Goal: Transaction & Acquisition: Obtain resource

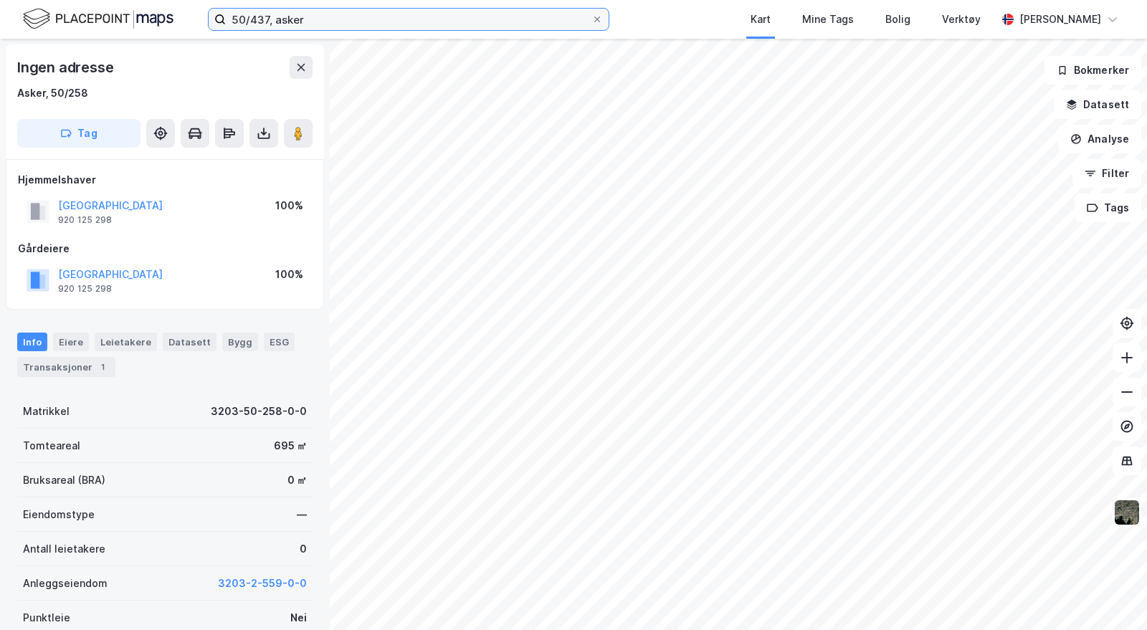
click at [261, 22] on input "50/437, asker" at bounding box center [409, 20] width 366 height 22
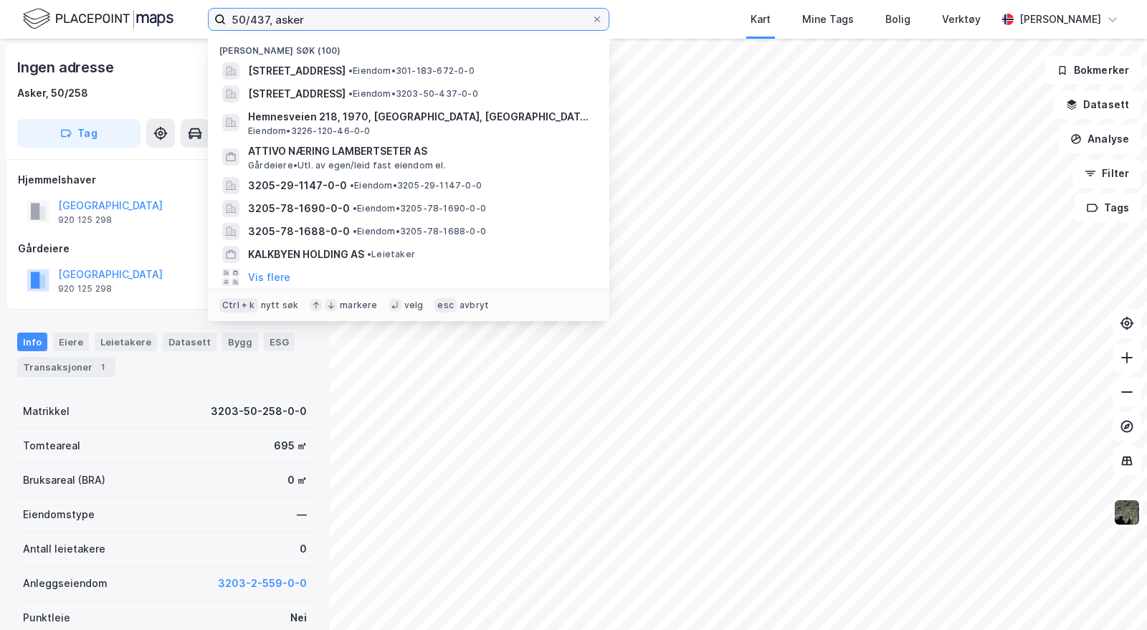
click at [261, 22] on input "50/437, asker" at bounding box center [409, 20] width 366 height 22
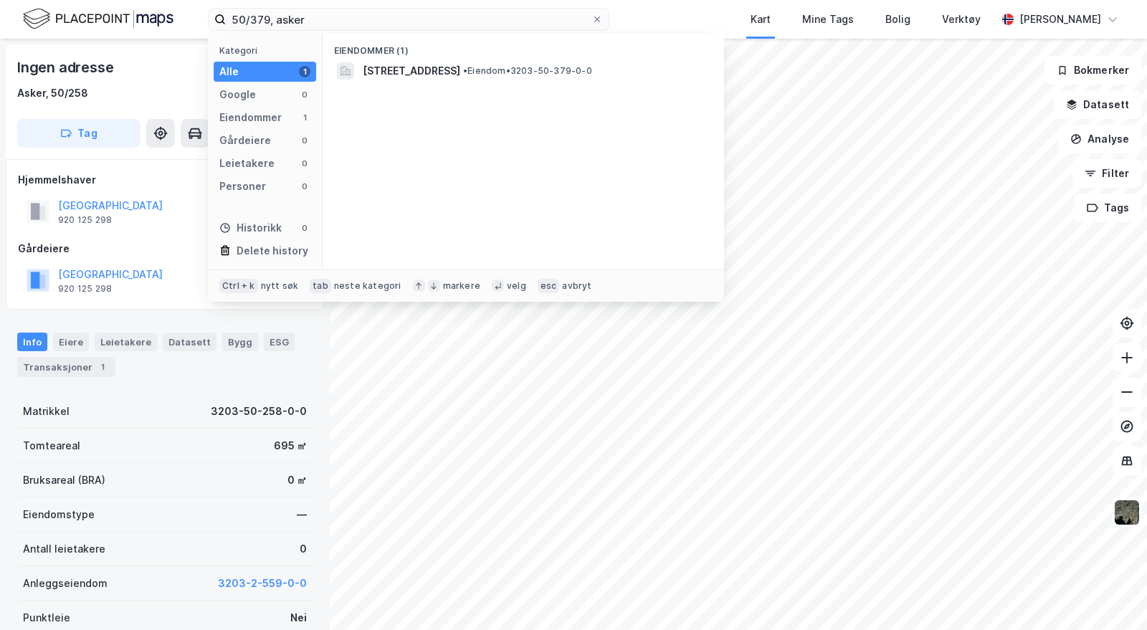
click at [425, 75] on span "[STREET_ADDRESS]" at bounding box center [411, 70] width 97 height 17
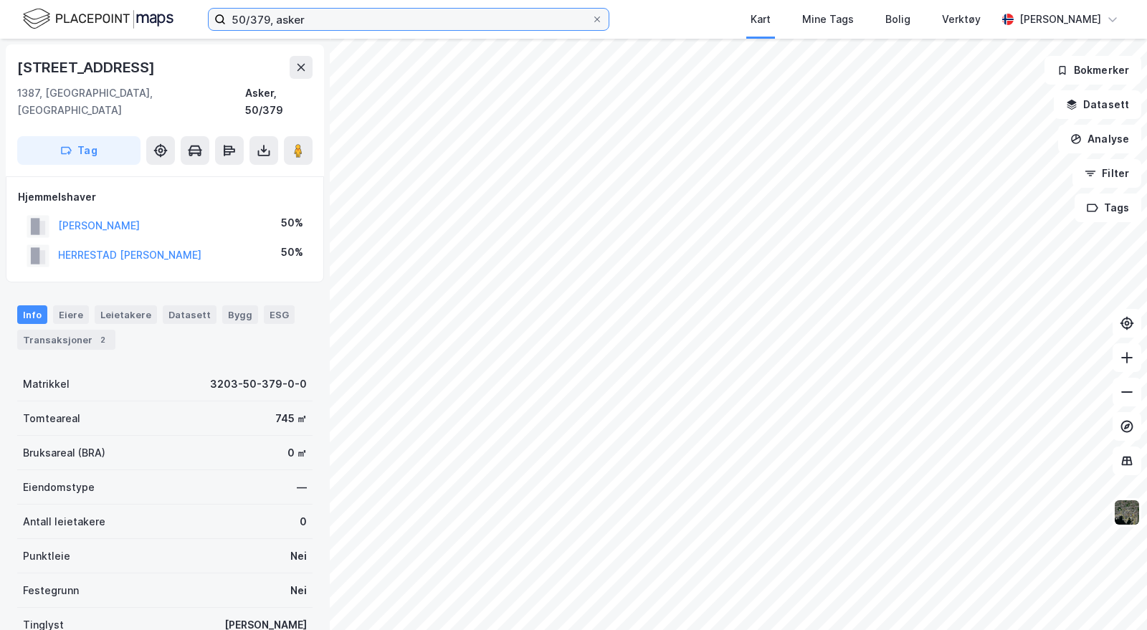
click at [235, 16] on input "50/379, asker" at bounding box center [409, 20] width 366 height 22
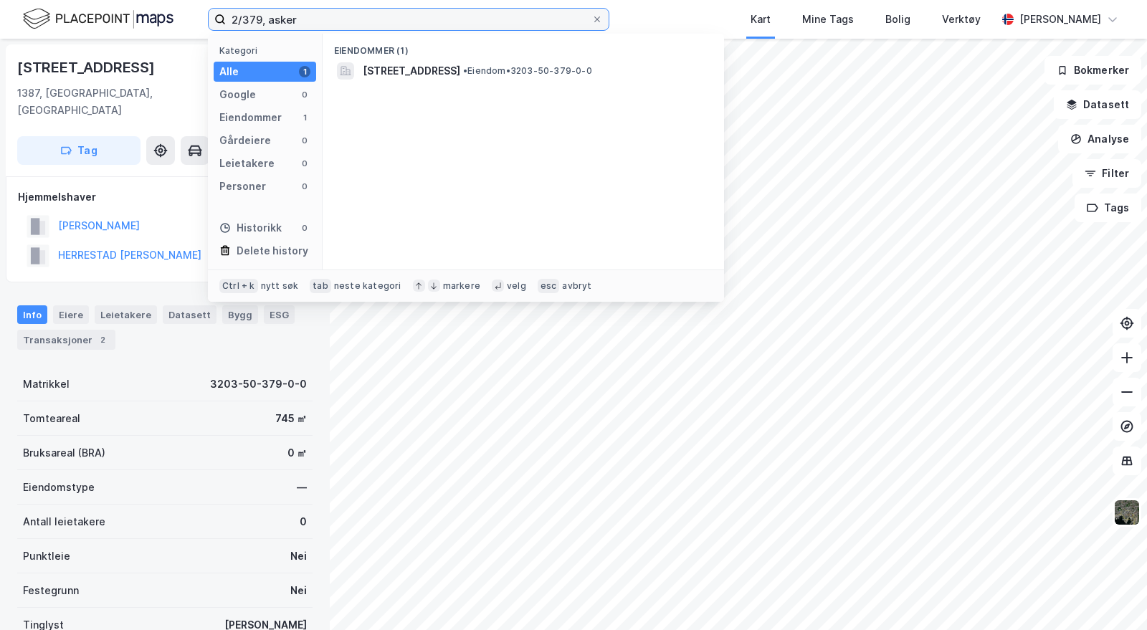
type input "2/379, asker"
click at [503, 73] on span "• Eiendom • 3203-2-379-0-0" at bounding box center [516, 70] width 123 height 11
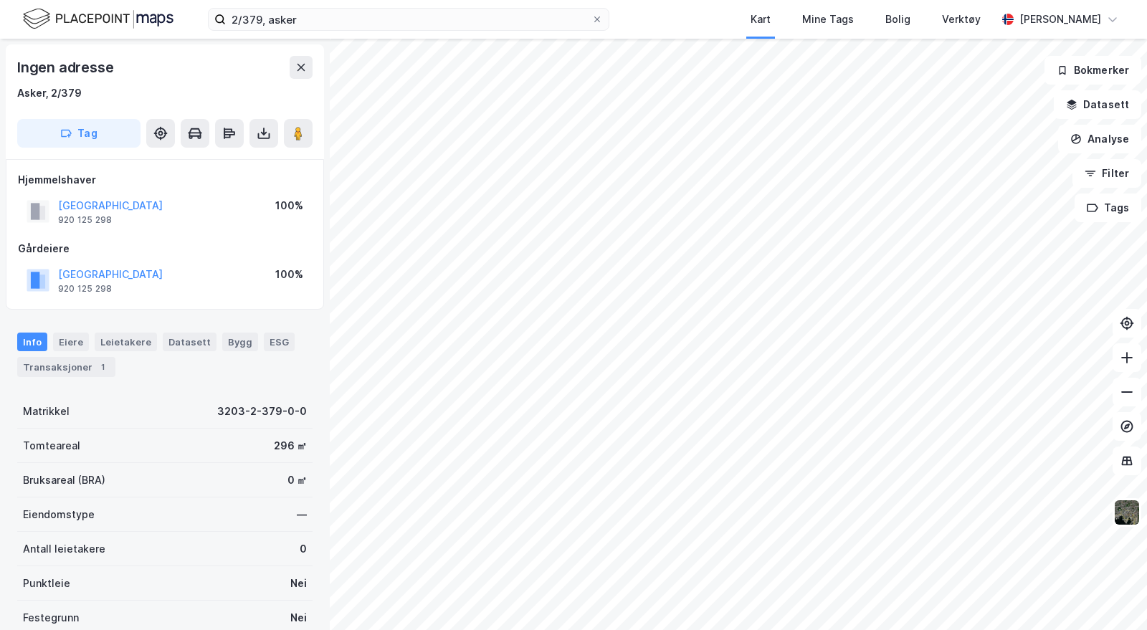
drag, startPoint x: 263, startPoint y: 131, endPoint x: 290, endPoint y: 135, distance: 27.5
click at [262, 131] on icon at bounding box center [264, 133] width 14 height 14
click at [208, 153] on div "Last ned grunnbok" at bounding box center [201, 162] width 153 height 23
click at [254, 128] on button at bounding box center [263, 133] width 29 height 29
click at [248, 156] on div "Last ned grunnbok" at bounding box center [201, 162] width 153 height 23
